Goal: Check status

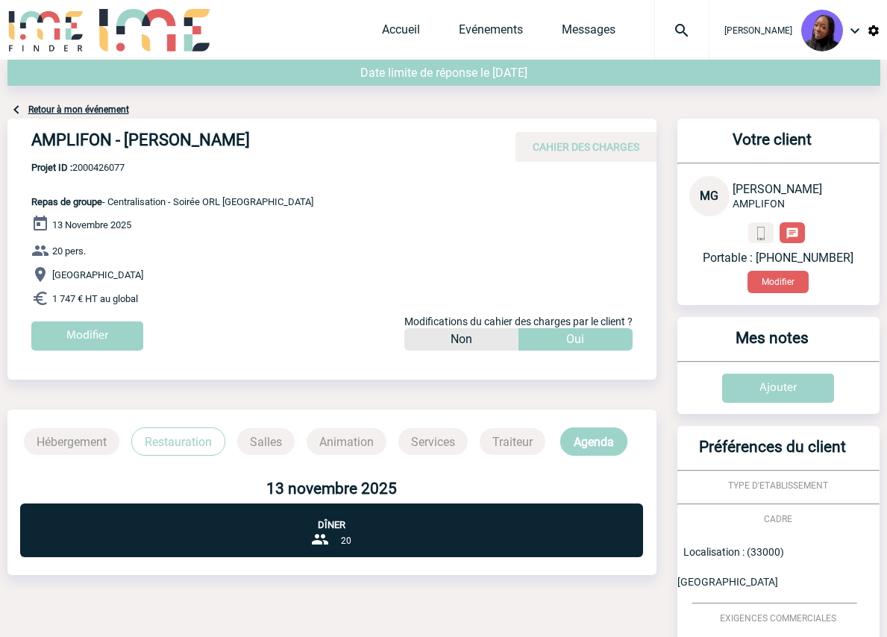
click at [147, 218] on div "[DATE] 20 pers. [GEOGRAPHIC_DATA] 1 747 € HT au global Modifier Modifications d…" at bounding box center [343, 288] width 625 height 147
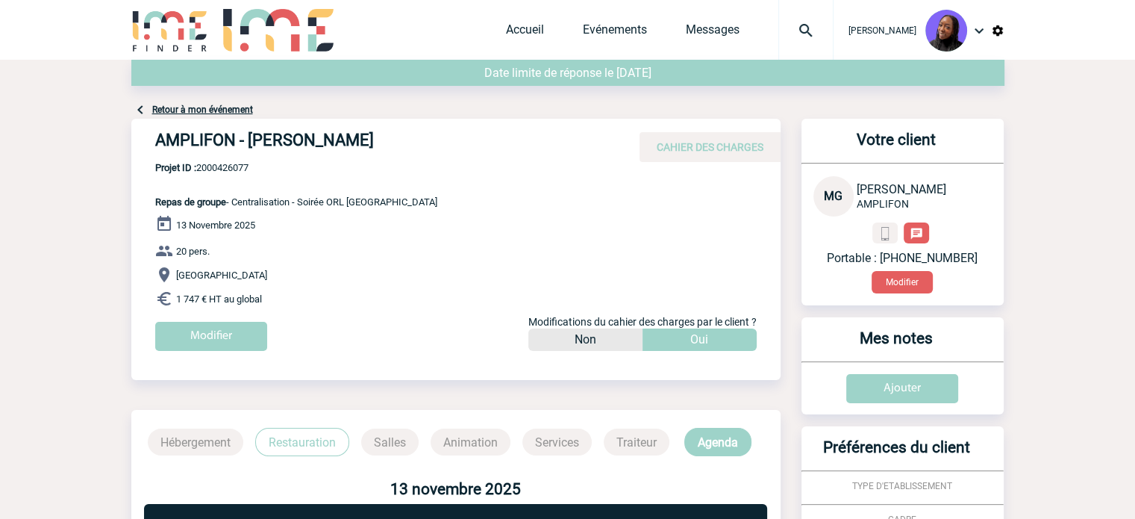
click at [231, 168] on span "Projet ID : 2000426077" at bounding box center [296, 167] width 282 height 11
copy span "2000426077"
drag, startPoint x: 431, startPoint y: 140, endPoint x: 251, endPoint y: 133, distance: 179.2
click at [251, 133] on h4 "AMPLIFON - [PERSON_NAME]" at bounding box center [379, 143] width 448 height 25
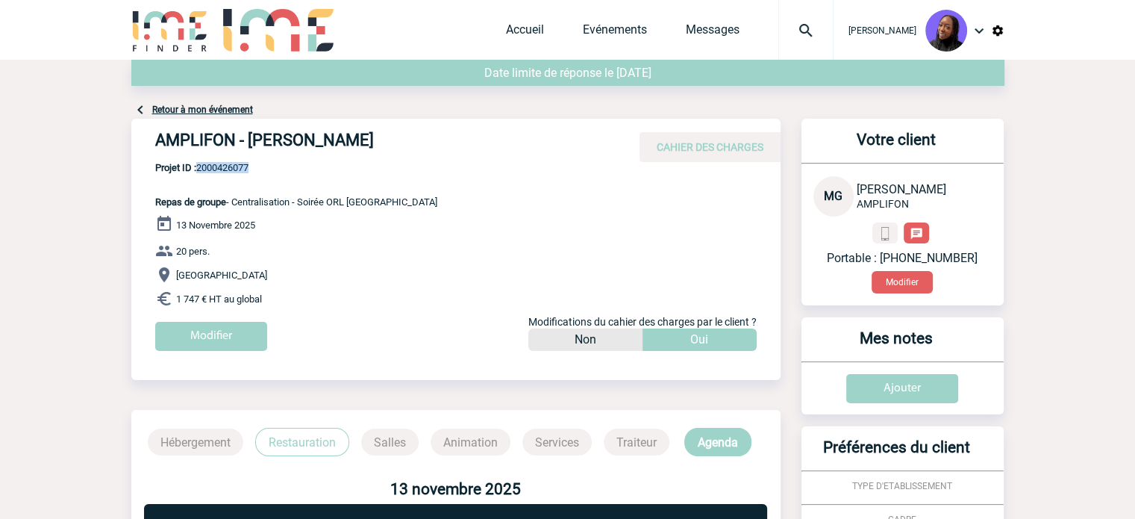
copy h4 "[PERSON_NAME]"
click at [517, 23] on link "Accueil" at bounding box center [525, 32] width 38 height 21
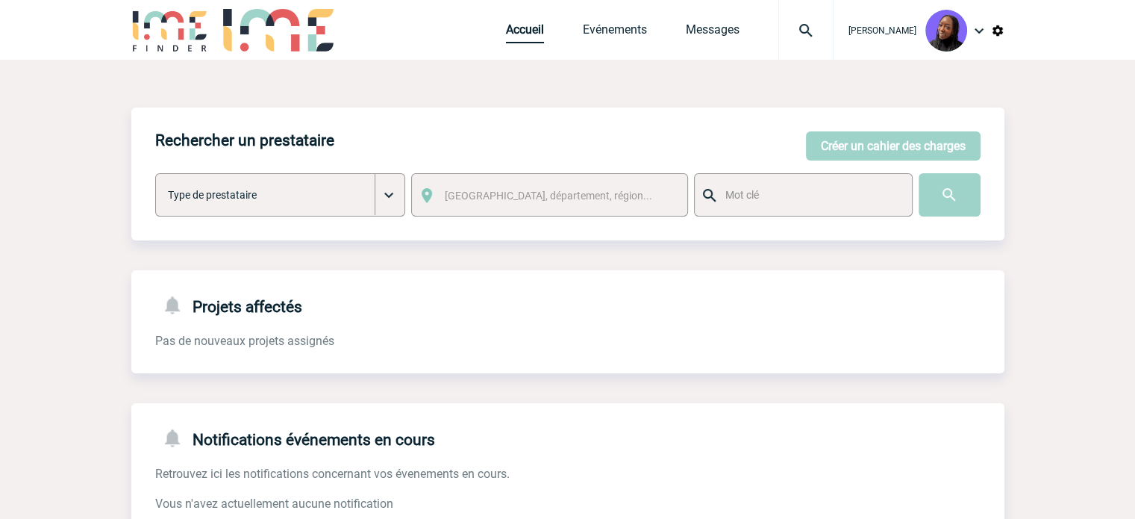
click at [530, 32] on link "Accueil" at bounding box center [525, 32] width 38 height 21
click at [605, 23] on link "Evénements" at bounding box center [615, 32] width 64 height 21
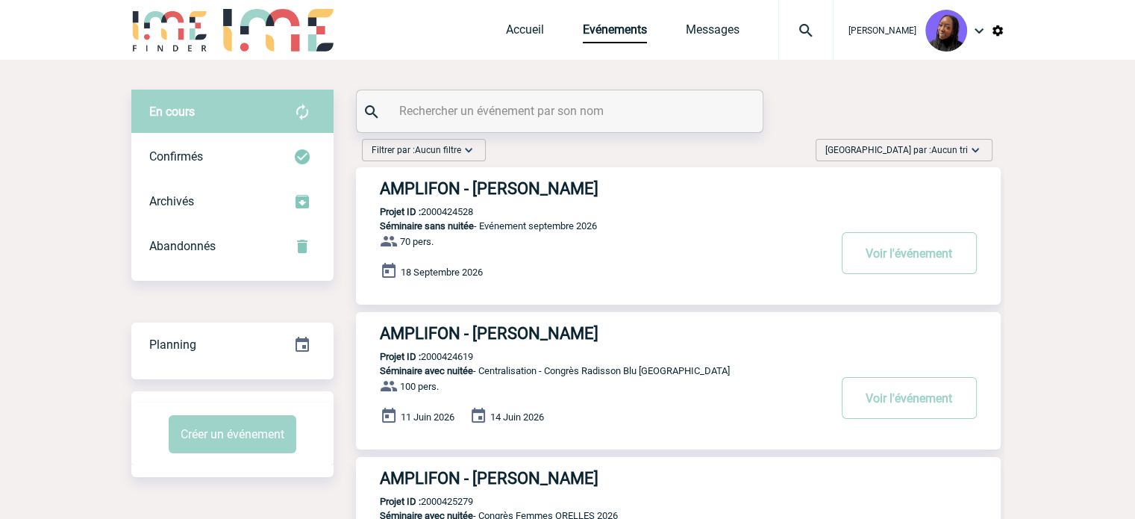
click at [537, 110] on input "text" at bounding box center [562, 111] width 332 height 22
paste input "2000425859"
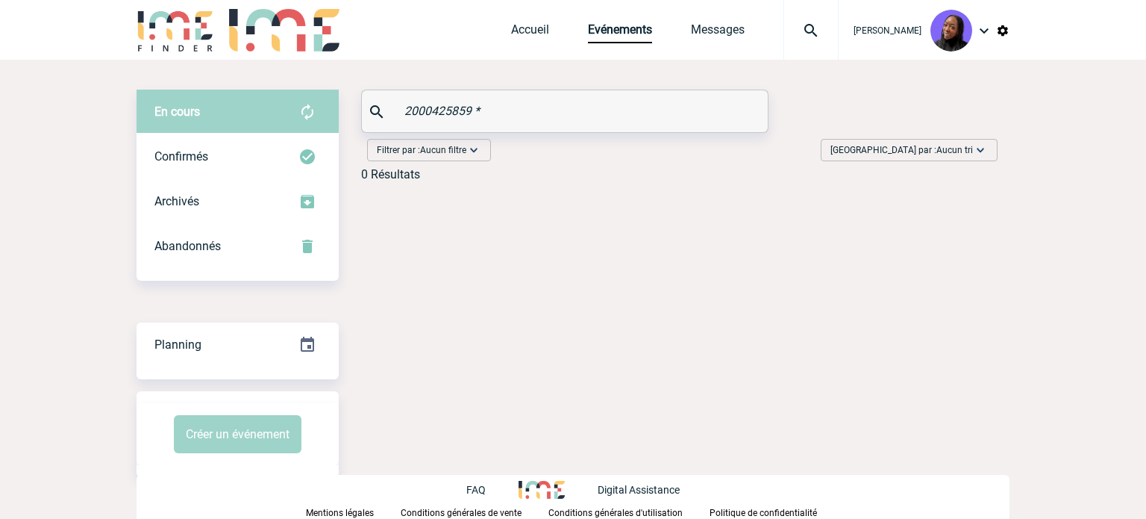
type input "2000425859"
